Goal: Task Accomplishment & Management: Use online tool/utility

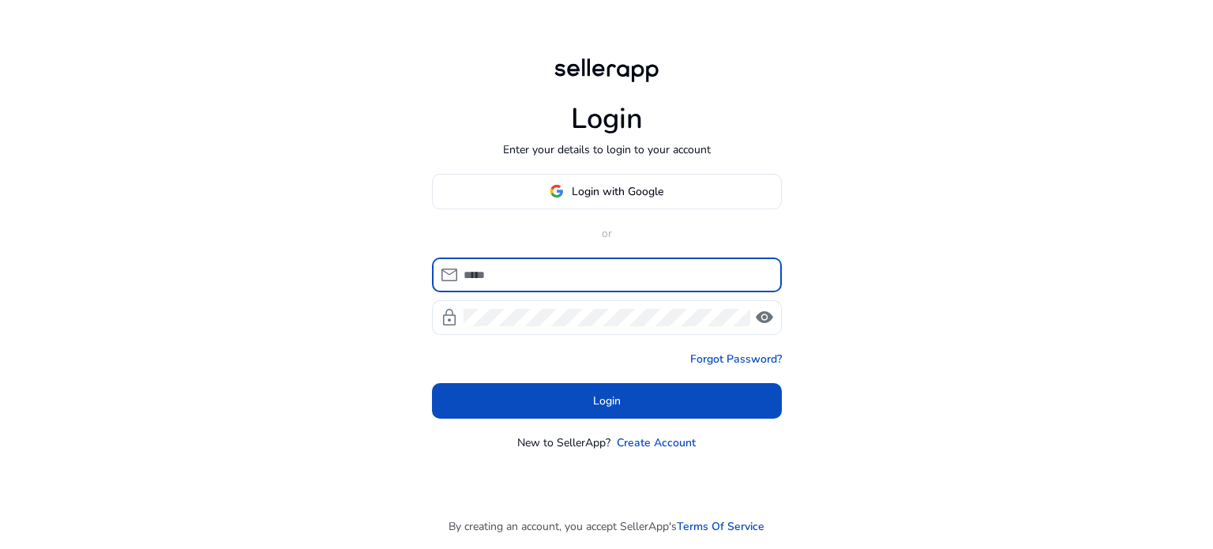
click at [496, 276] on input at bounding box center [617, 274] width 306 height 17
click at [616, 201] on span at bounding box center [607, 191] width 348 height 38
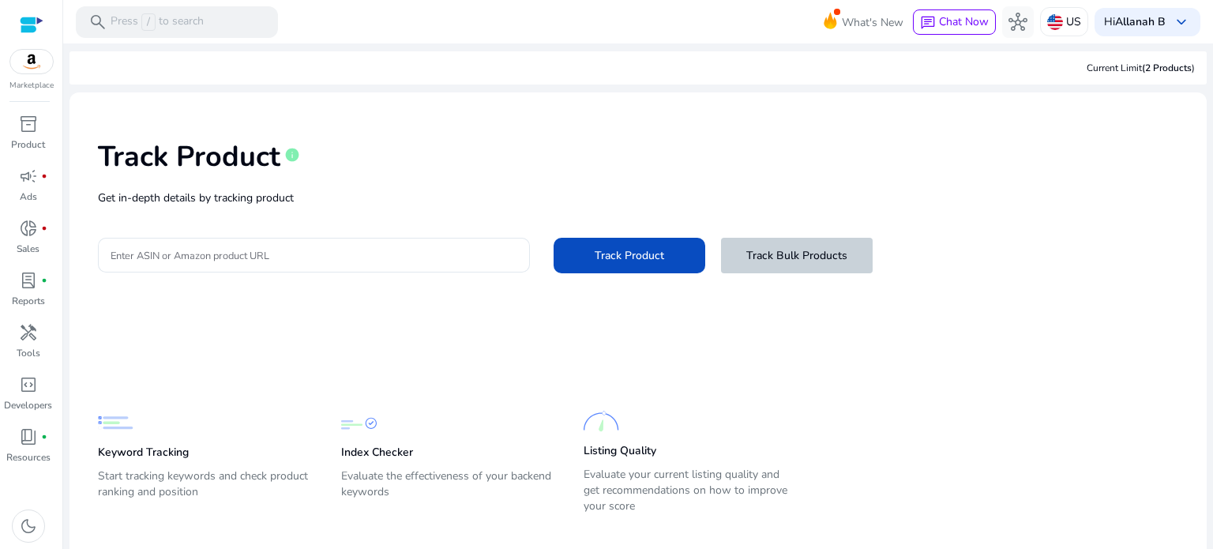
click at [793, 249] on span "Track Bulk Products" at bounding box center [796, 255] width 101 height 17
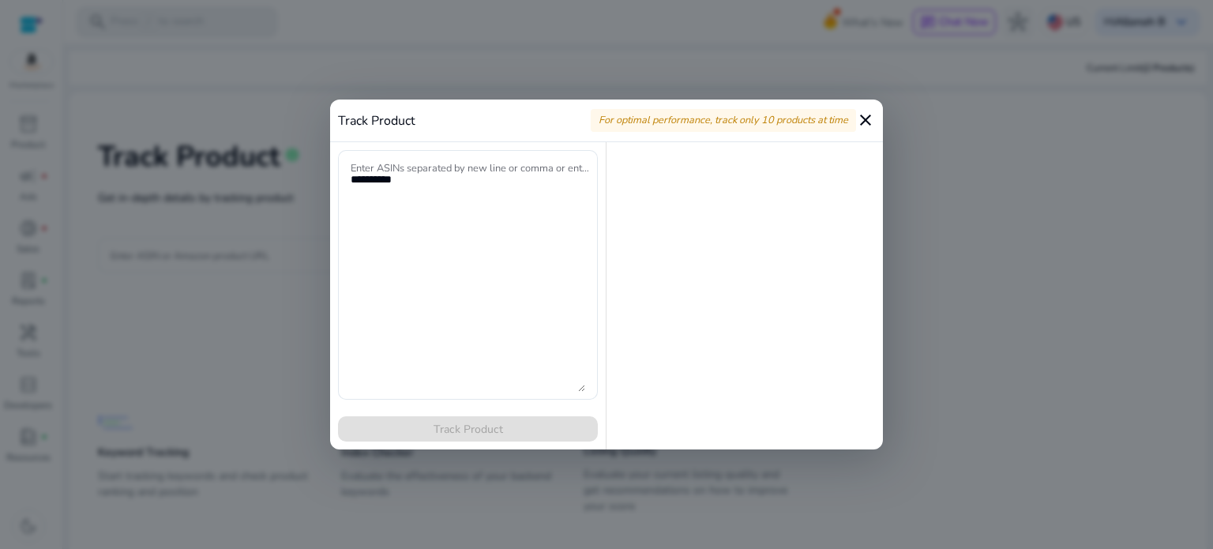
drag, startPoint x: 1018, startPoint y: 70, endPoint x: 1032, endPoint y: 58, distance: 18.5
click at [1018, 70] on div at bounding box center [606, 274] width 1213 height 549
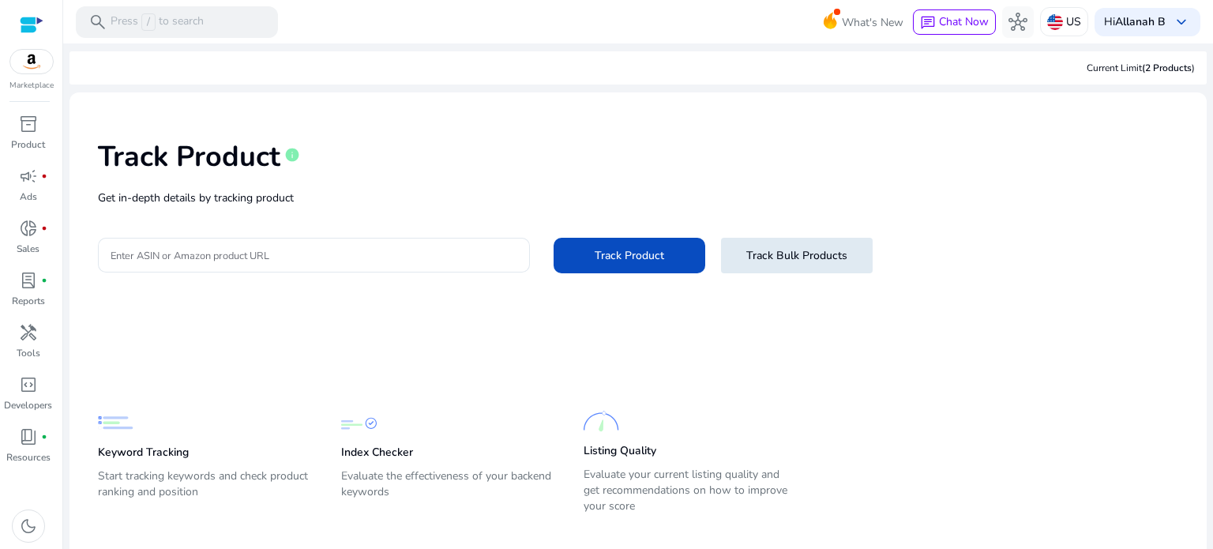
click at [821, 252] on span "Track Bulk Products" at bounding box center [796, 255] width 101 height 17
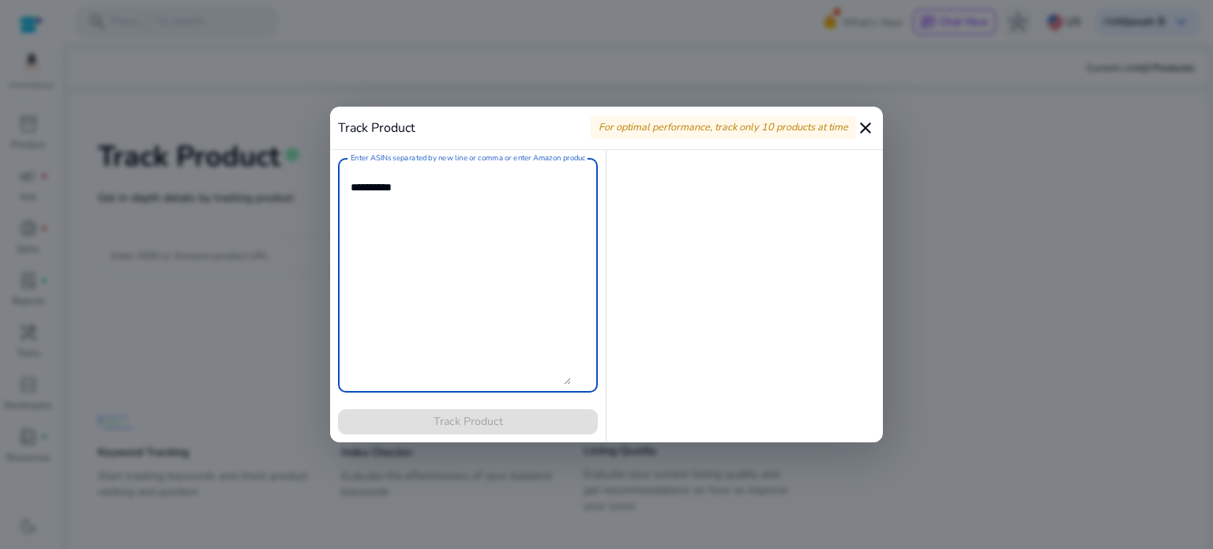
paste textarea "**********"
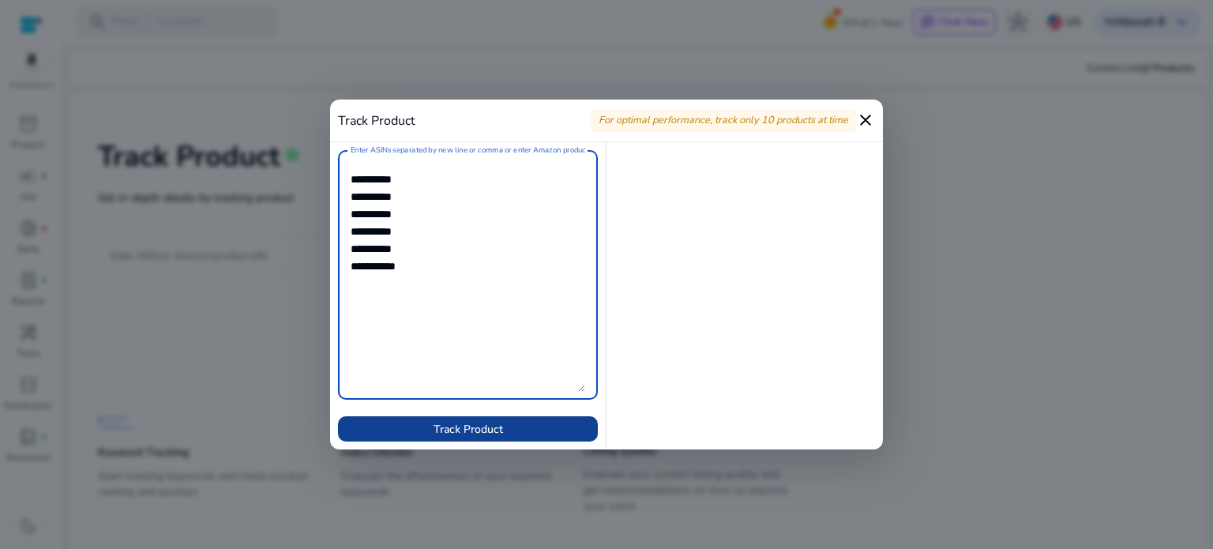
type textarea "**********"
click at [479, 432] on span "Track Product" at bounding box center [468, 429] width 69 height 17
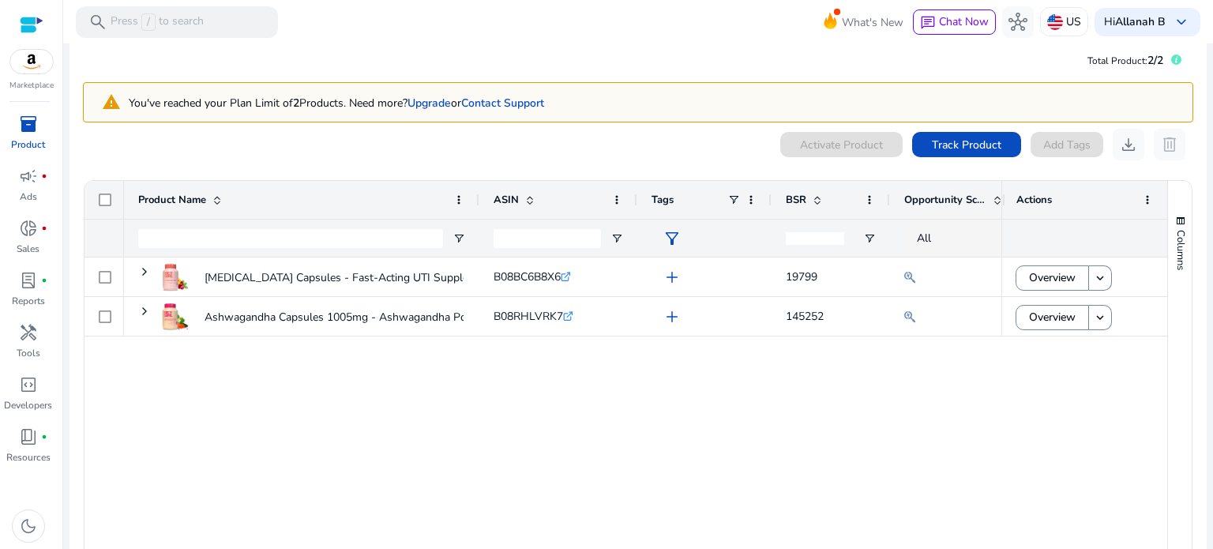
scroll to position [3, 0]
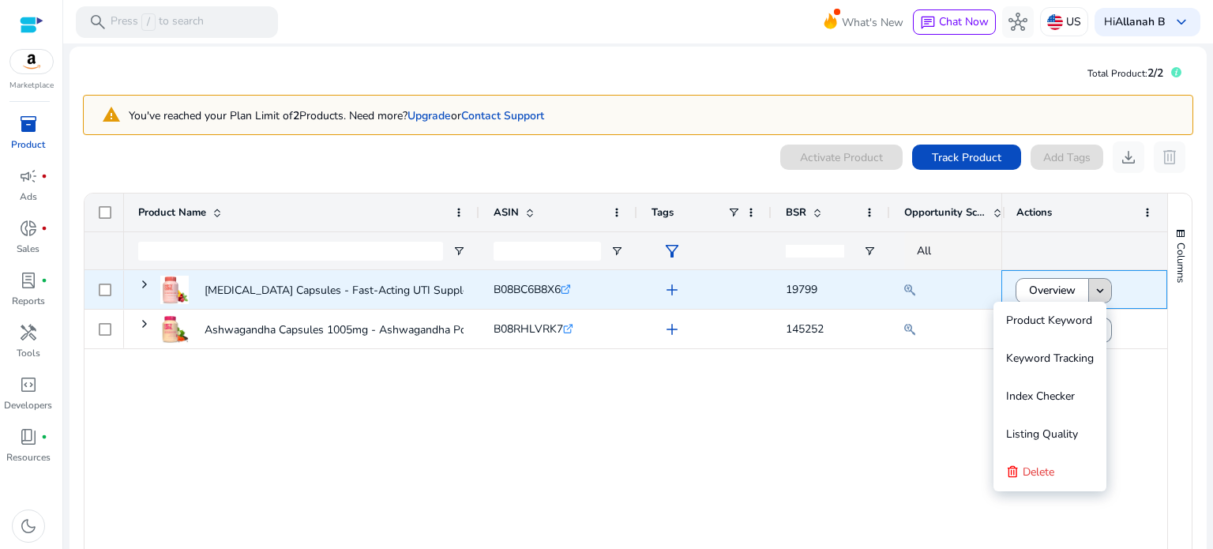
click at [1093, 289] on mat-icon "keyboard_arrow_down" at bounding box center [1100, 290] width 14 height 14
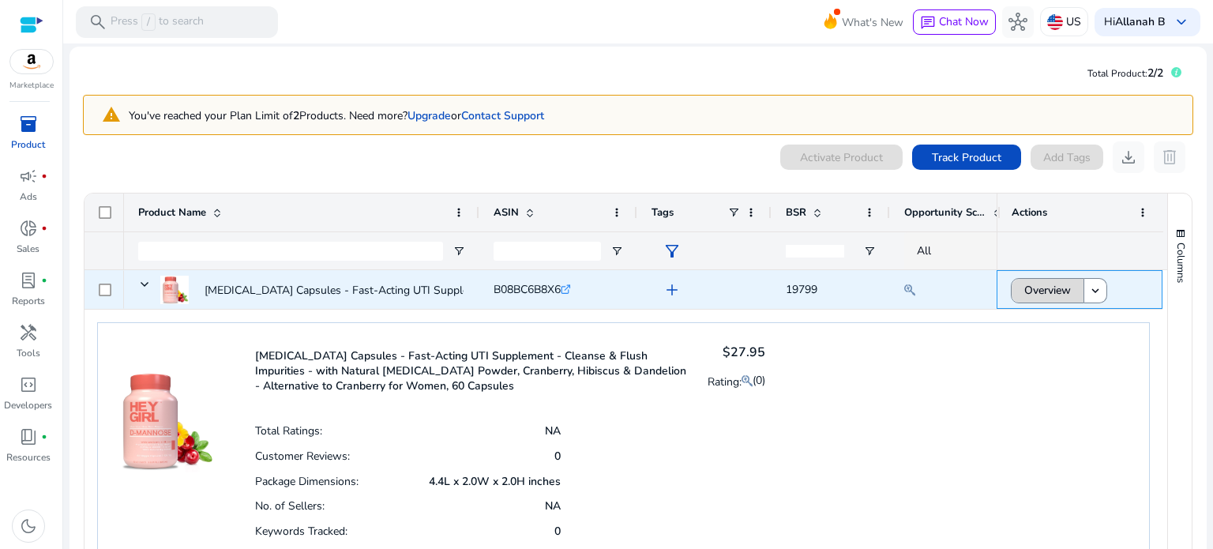
click at [1055, 290] on span "Overview" at bounding box center [1047, 290] width 47 height 32
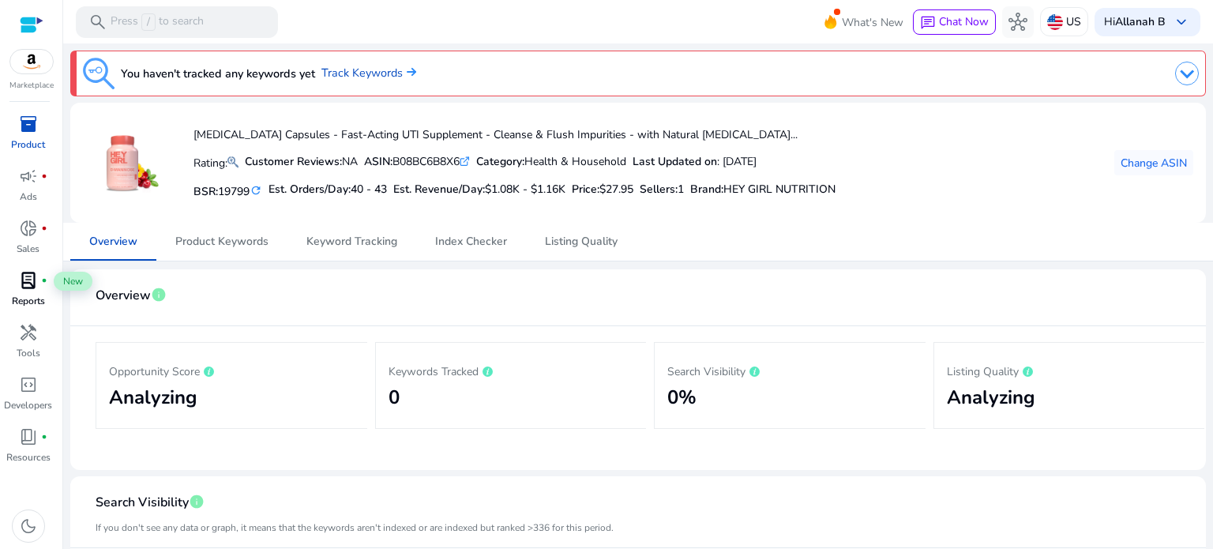
click at [27, 279] on span "lab_profile" at bounding box center [28, 280] width 19 height 19
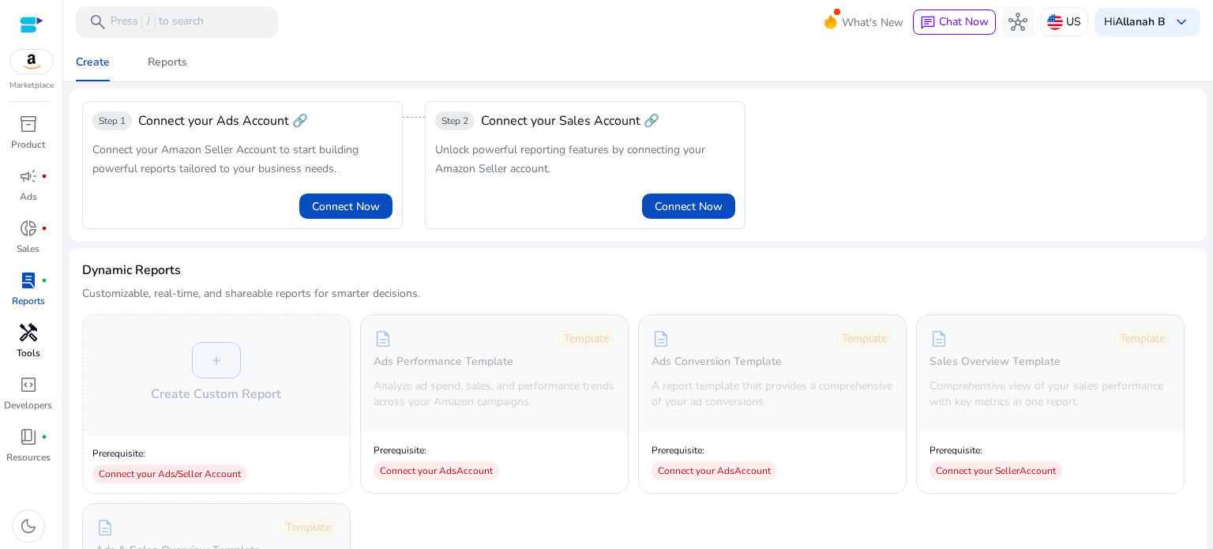
click at [31, 344] on div "handyman" at bounding box center [28, 332] width 44 height 25
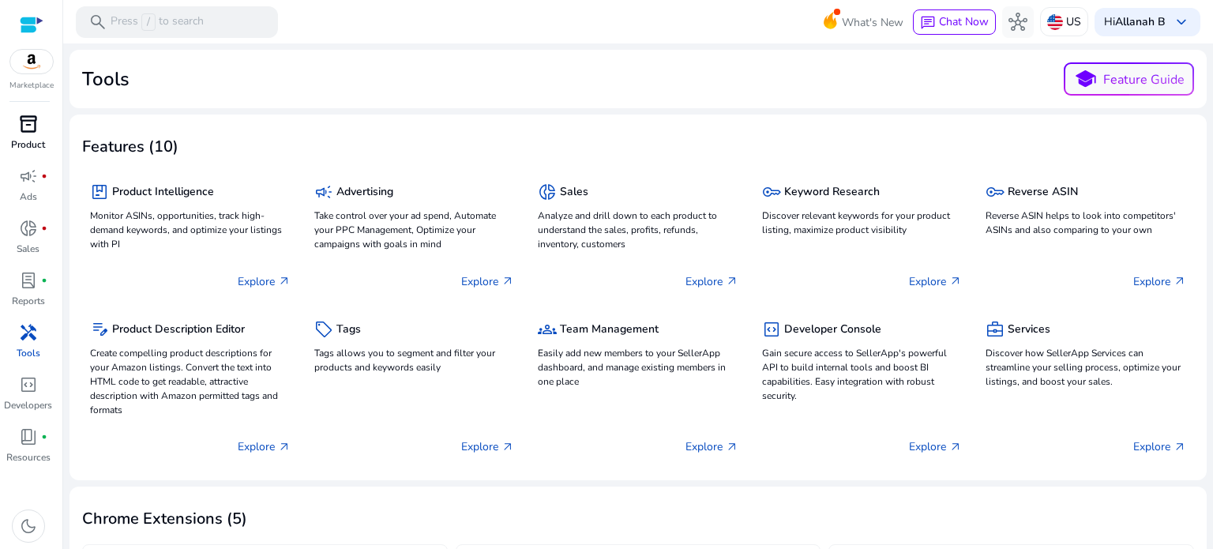
drag, startPoint x: 32, startPoint y: 145, endPoint x: 54, endPoint y: 133, distance: 25.1
click at [32, 145] on p "Product" at bounding box center [28, 144] width 34 height 14
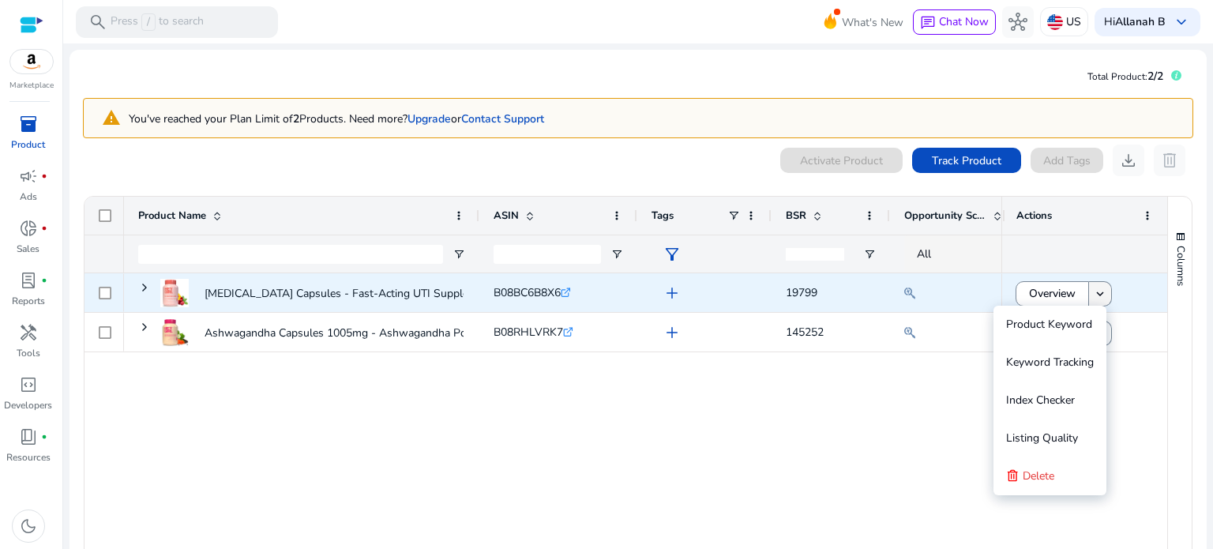
click at [1093, 291] on mat-icon "keyboard_arrow_down" at bounding box center [1100, 294] width 14 height 14
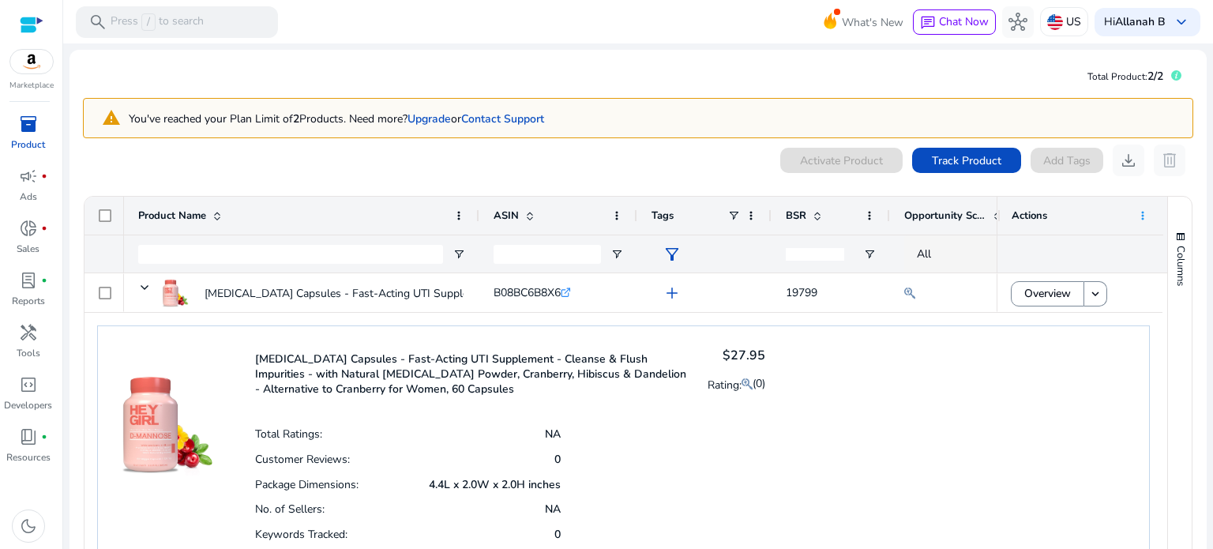
click at [1136, 209] on span at bounding box center [1142, 215] width 13 height 13
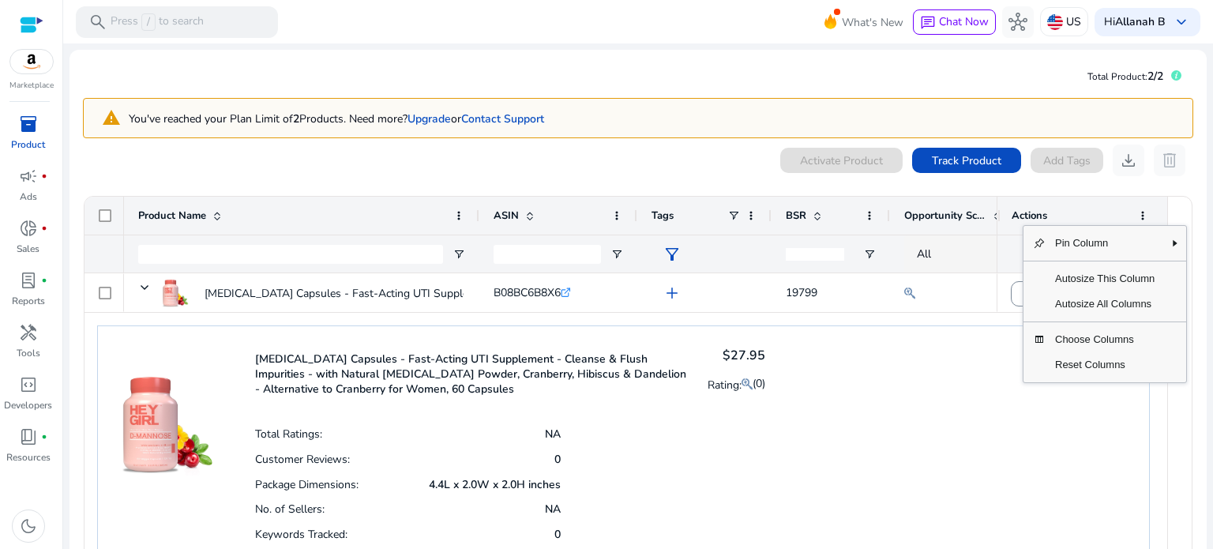
click at [1006, 447] on div "[MEDICAL_DATA] Capsules - Fast-Acting UTI Supplement - Cleanse & Flush Impuriti…" at bounding box center [623, 443] width 1053 height 237
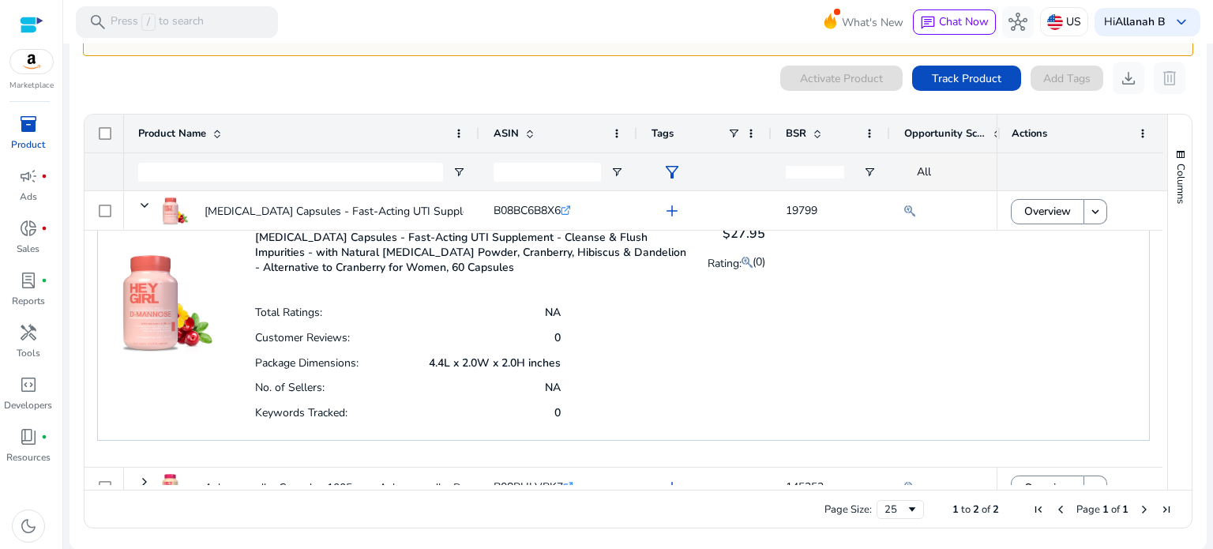
scroll to position [61, 0]
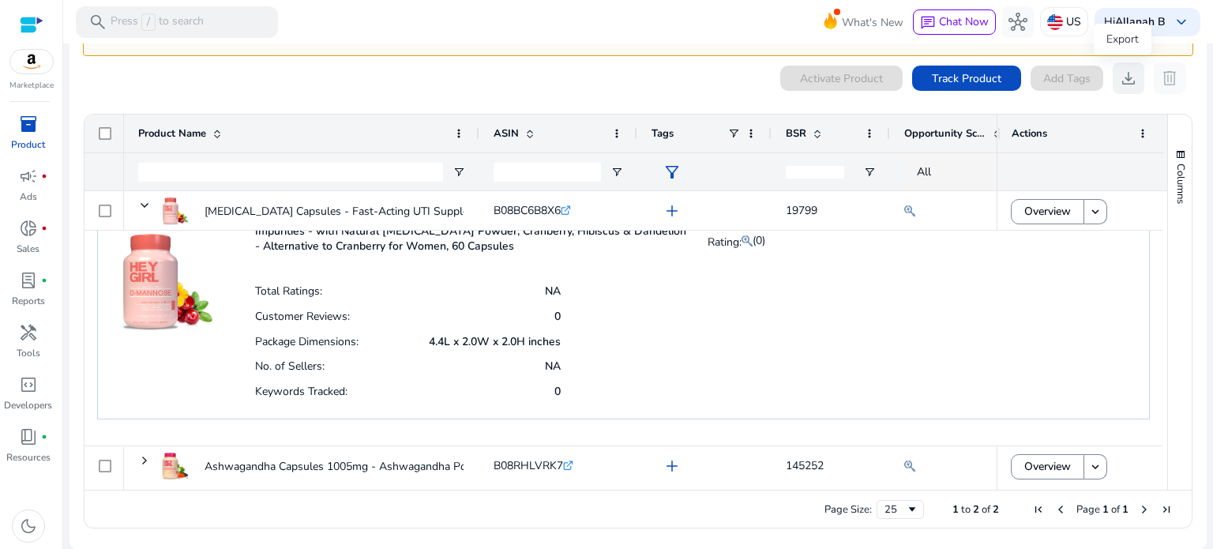
click at [1119, 77] on span "download" at bounding box center [1128, 78] width 19 height 19
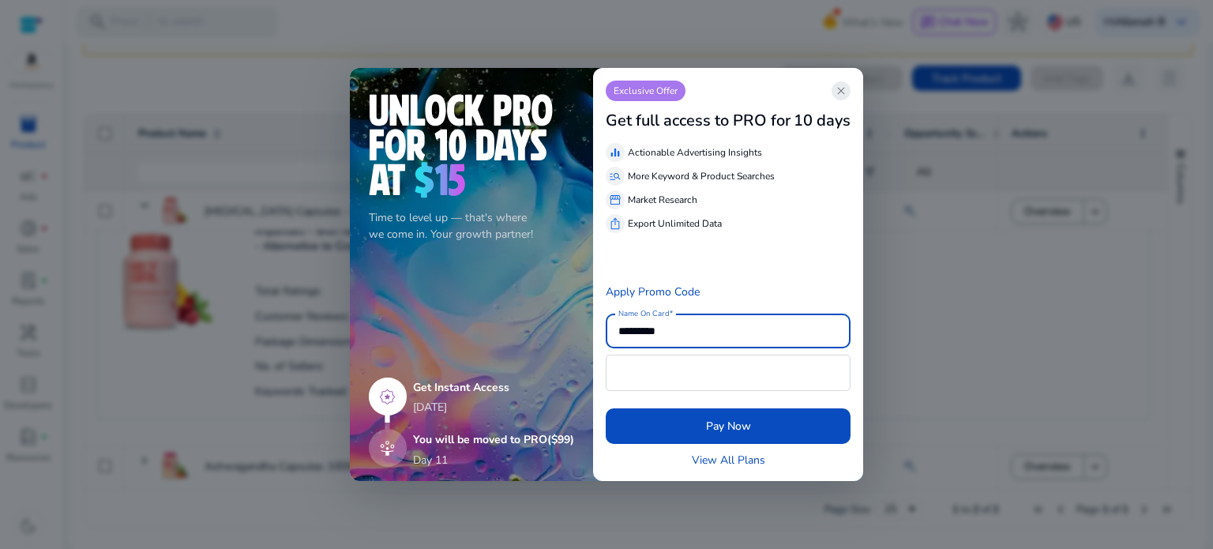
click at [843, 88] on span "close" at bounding box center [841, 90] width 13 height 13
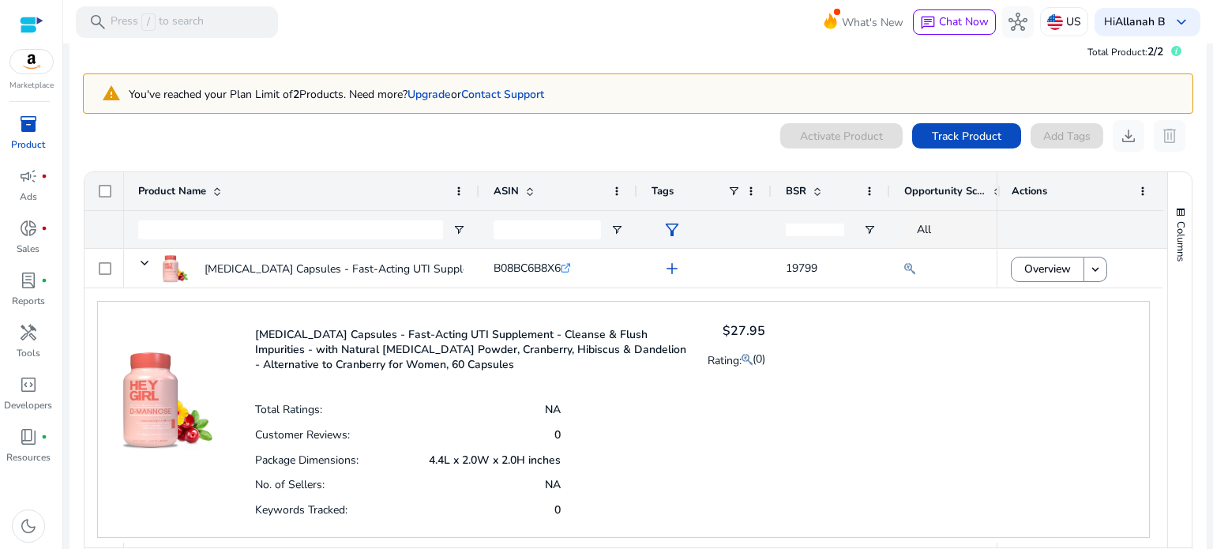
scroll to position [3, 0]
